Goal: Task Accomplishment & Management: Manage account settings

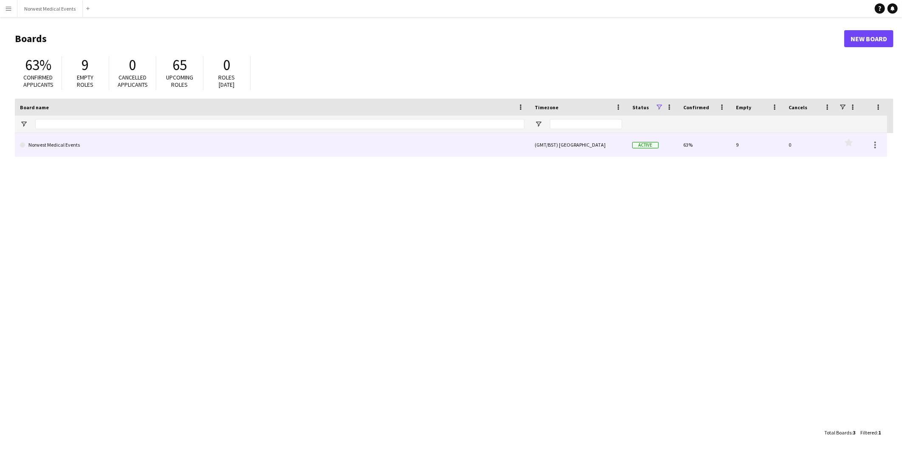
click at [79, 143] on link "Norwest Medical Events" at bounding box center [272, 145] width 505 height 24
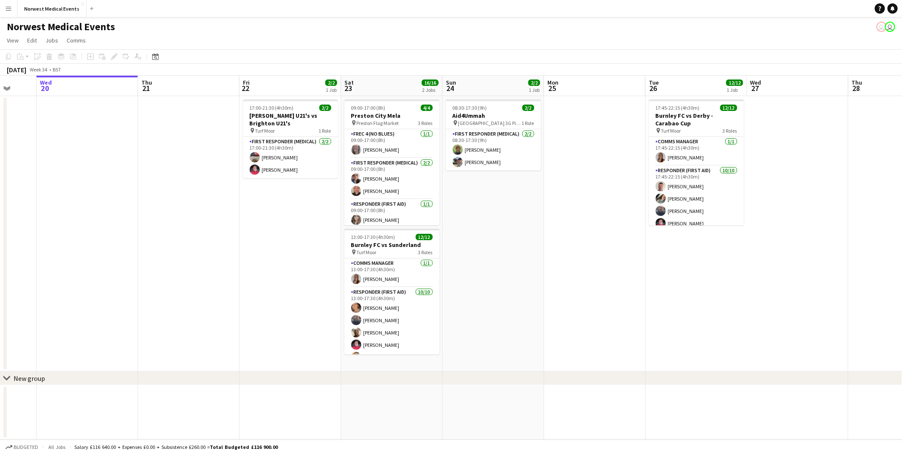
scroll to position [0, 311]
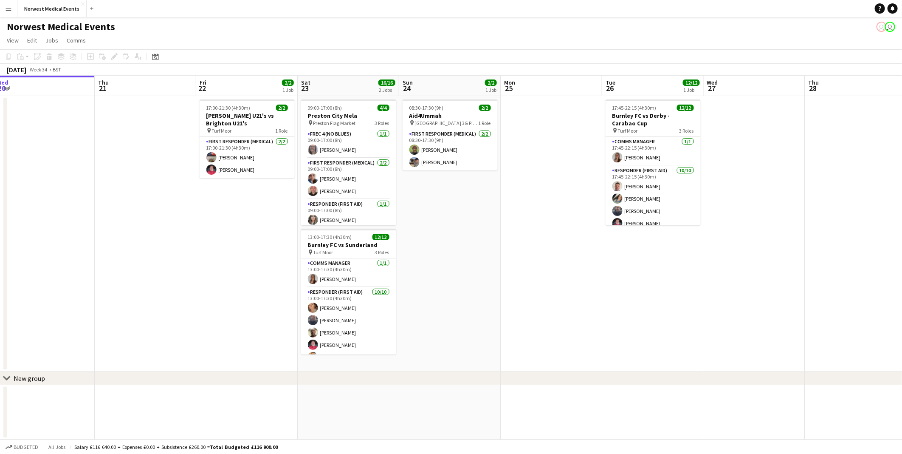
drag, startPoint x: 332, startPoint y: 311, endPoint x: 223, endPoint y: 290, distance: 110.7
click at [223, 290] on app-calendar-viewport "Sun 17 27/27 1 Job Mon 18 Tue 19 Wed 20 Thu 21 Fri 22 2/2 1 Job Sat 23 16/16 2 …" at bounding box center [451, 258] width 902 height 364
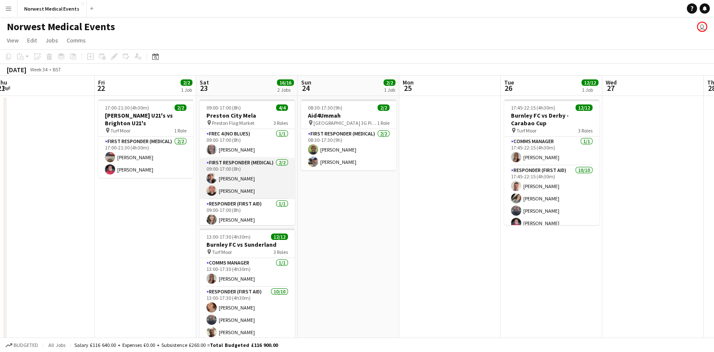
click at [255, 196] on app-card-role "First Responder (Medical) [DATE] 09:00-17:00 (8h) [PERSON_NAME] [PERSON_NAME]" at bounding box center [247, 178] width 95 height 41
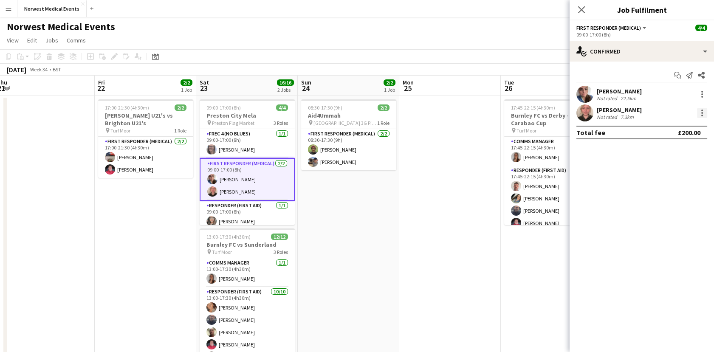
click at [702, 111] on div at bounding box center [702, 113] width 10 height 10
click at [661, 211] on span "Remove" at bounding box center [660, 209] width 25 height 7
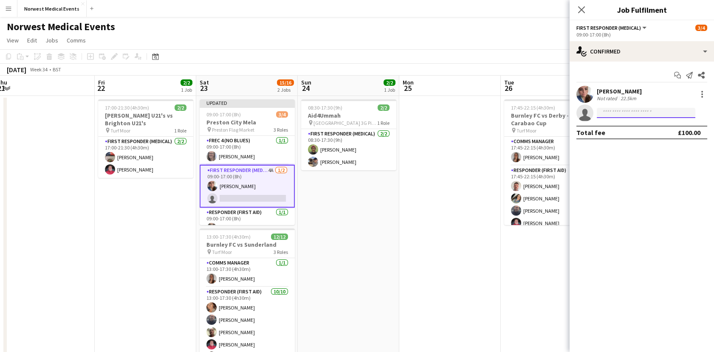
click at [627, 113] on input at bounding box center [646, 113] width 99 height 10
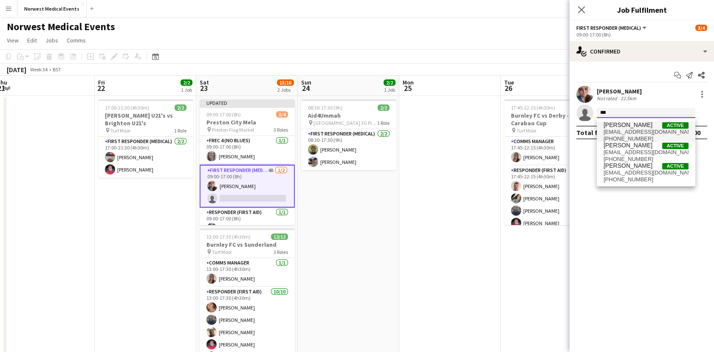
type input "***"
click at [636, 123] on span "[PERSON_NAME]" at bounding box center [628, 124] width 49 height 7
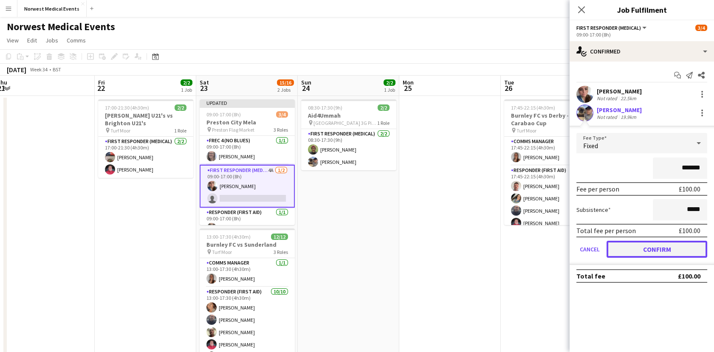
click at [669, 243] on button "Confirm" at bounding box center [657, 249] width 101 height 17
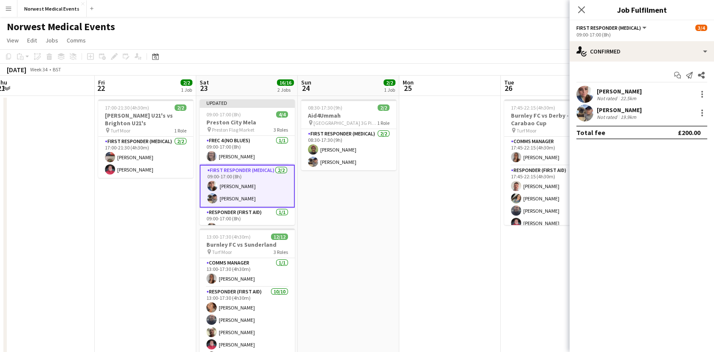
scroll to position [71, 0]
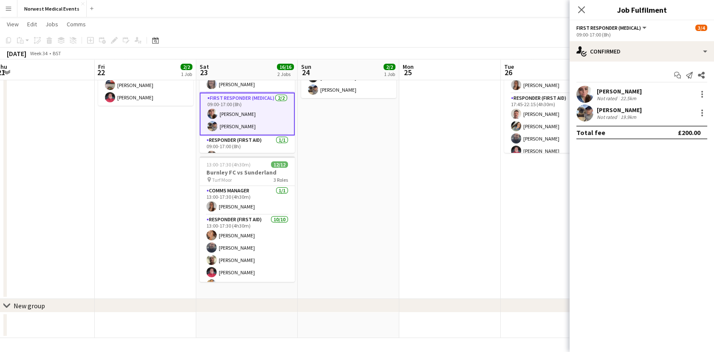
click at [525, 17] on app-page-menu "View Day view expanded Day view collapsed Month view Date picker Jump to [DATE]…" at bounding box center [357, 25] width 714 height 16
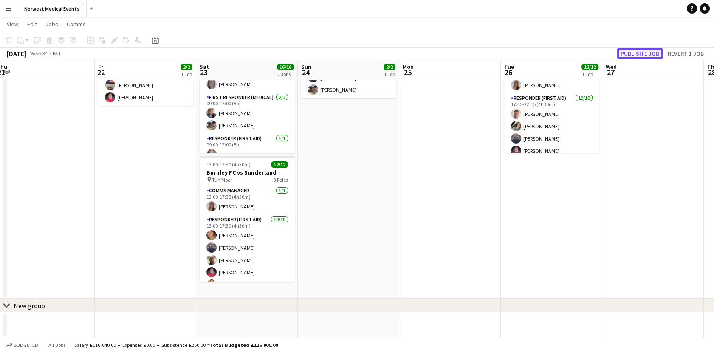
click at [632, 55] on button "Publish 1 job" at bounding box center [639, 53] width 45 height 11
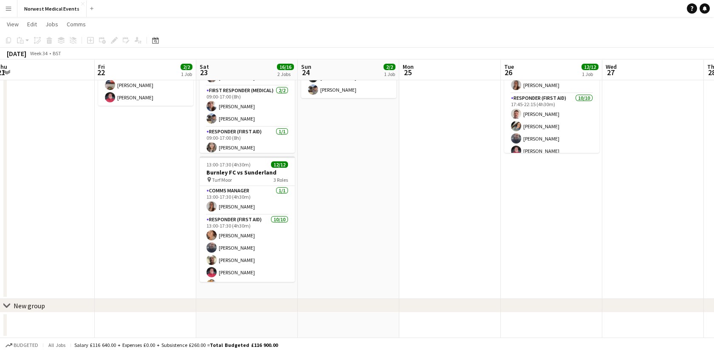
click at [294, 104] on app-date-cell "09:00-17:00 (8h) 4/4 [GEOGRAPHIC_DATA] pin Preston Flag Market 3 Roles FREC 4 (…" at bounding box center [247, 161] width 102 height 275
